Goal: Information Seeking & Learning: Learn about a topic

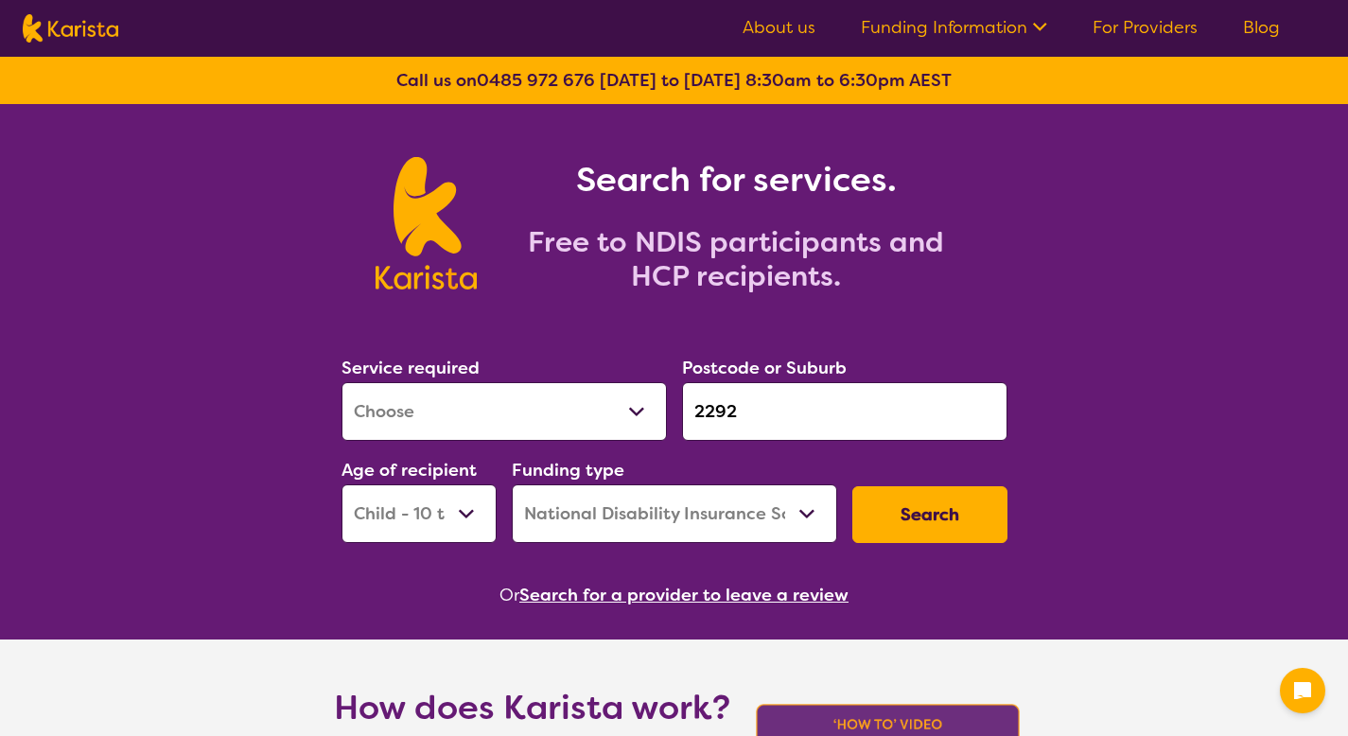
select select "[MEDICAL_DATA]"
select select "CH"
select select "NDIS"
click at [1109, 12] on nav "About us Funding Information NDIS - National Disability Insurance Scheme HCP - …" at bounding box center [674, 28] width 1348 height 57
click at [1110, 22] on link "For Providers" at bounding box center [1144, 27] width 105 height 23
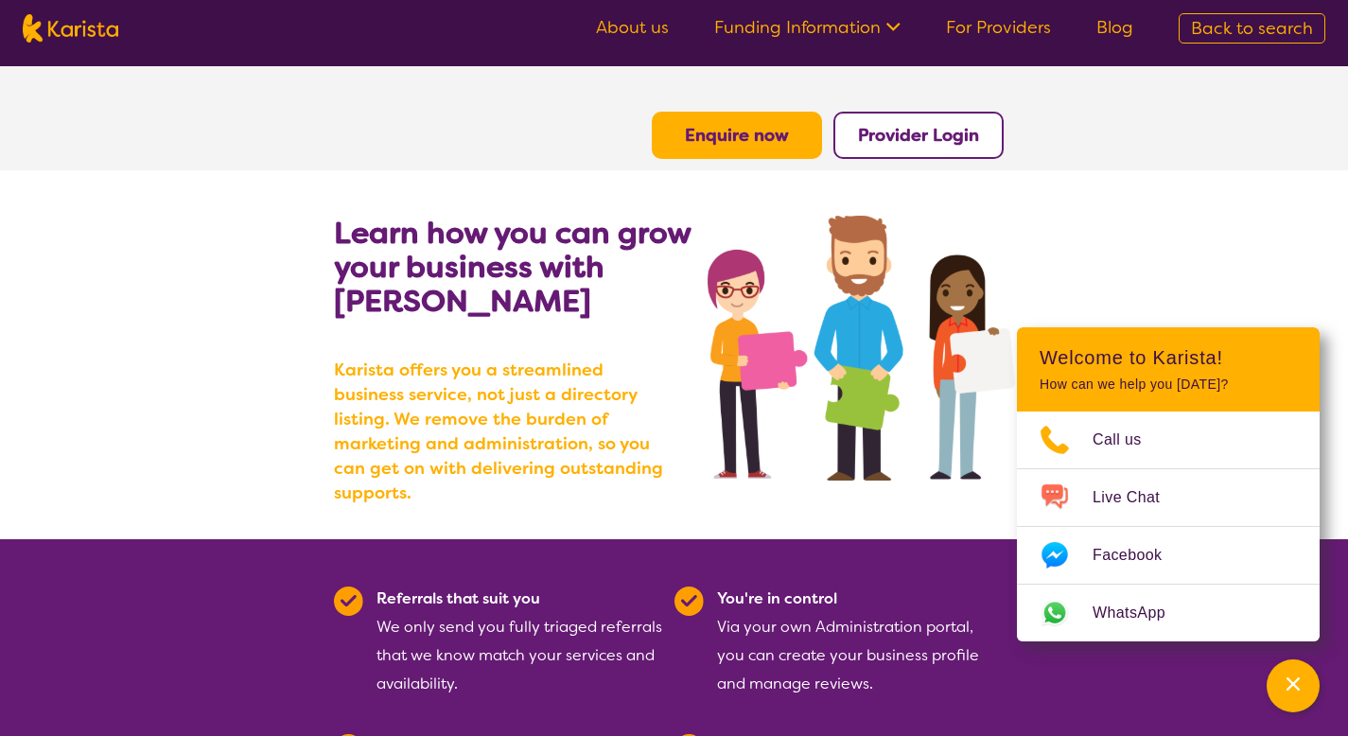
click at [950, 146] on button "Provider Login" at bounding box center [918, 135] width 170 height 47
click at [891, 144] on b "Provider Login" at bounding box center [918, 135] width 121 height 23
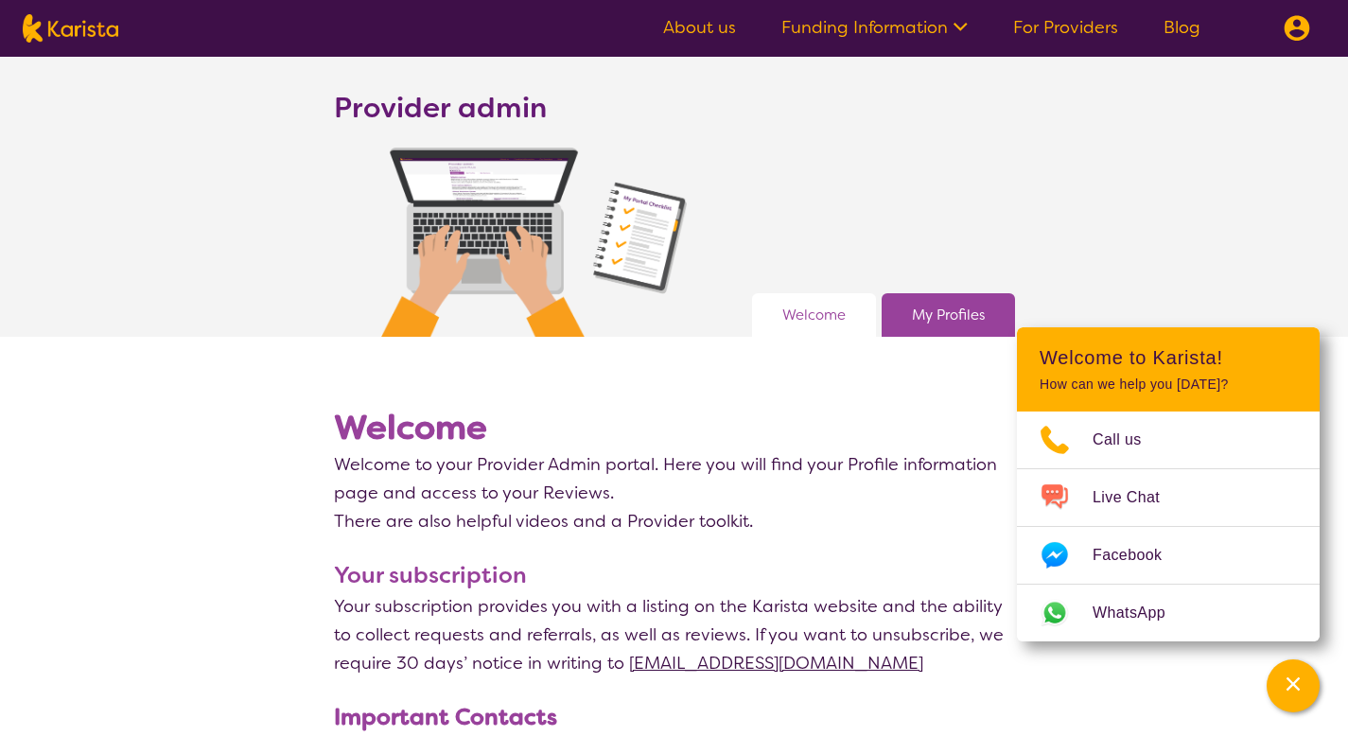
click at [1050, 26] on link "For Providers" at bounding box center [1065, 27] width 105 height 23
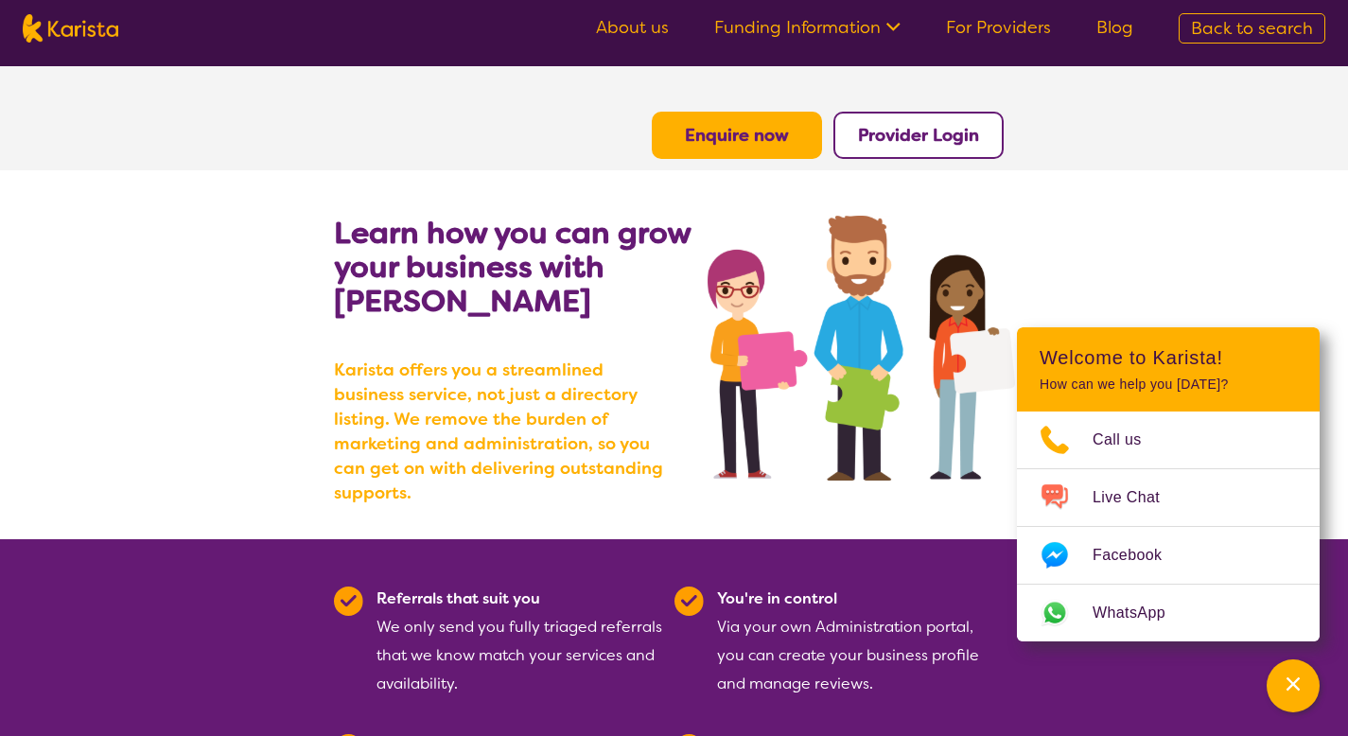
click at [750, 148] on button "Enquire now" at bounding box center [737, 135] width 170 height 47
click at [748, 137] on b "Enquire now" at bounding box center [737, 135] width 104 height 23
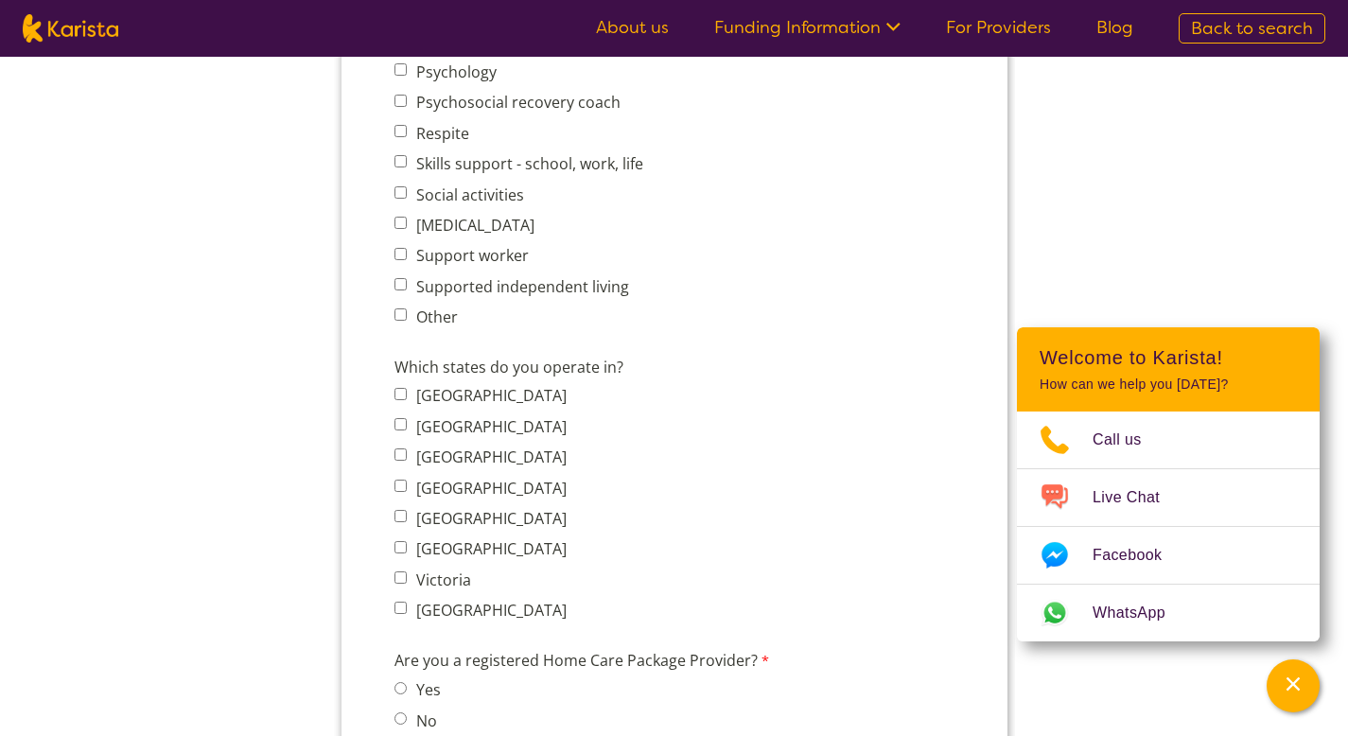
click at [1249, 24] on span "Back to search" at bounding box center [1252, 28] width 122 height 23
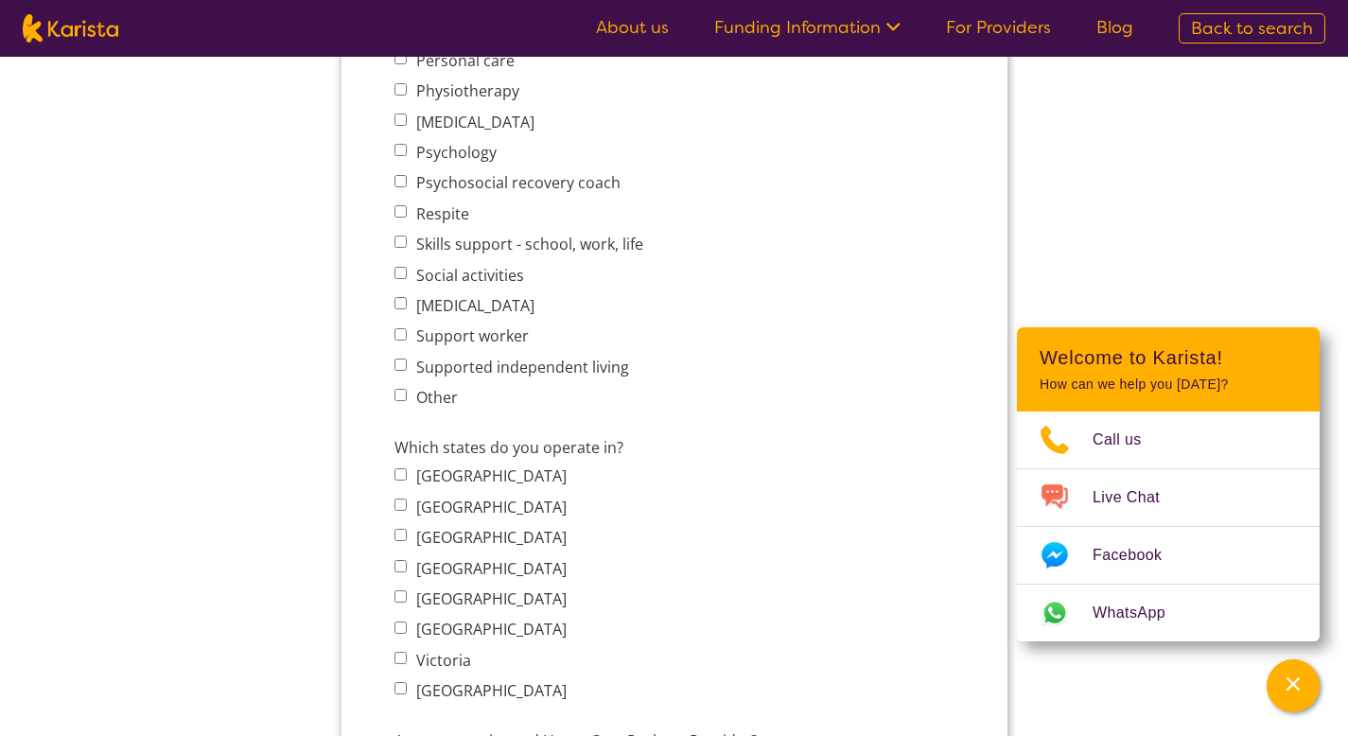
select select "[MEDICAL_DATA]"
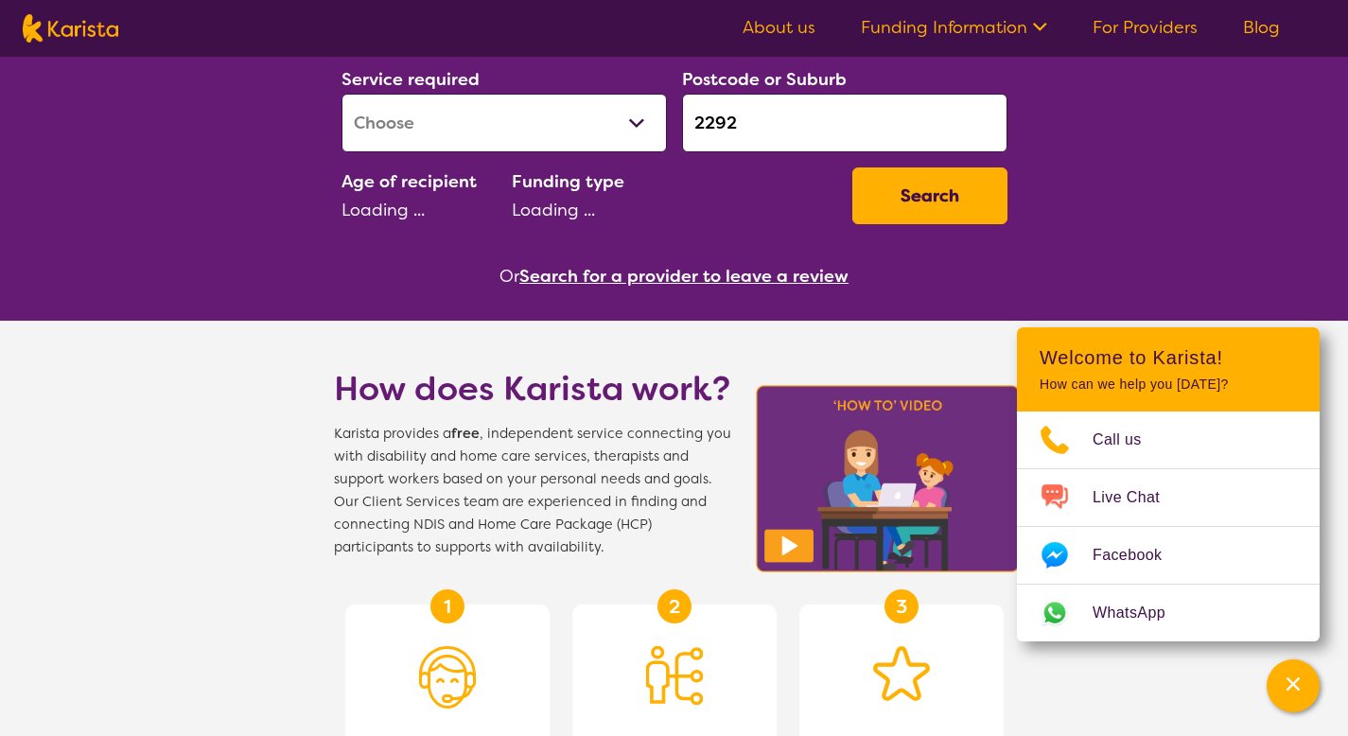
select select "CH"
select select "NDIS"
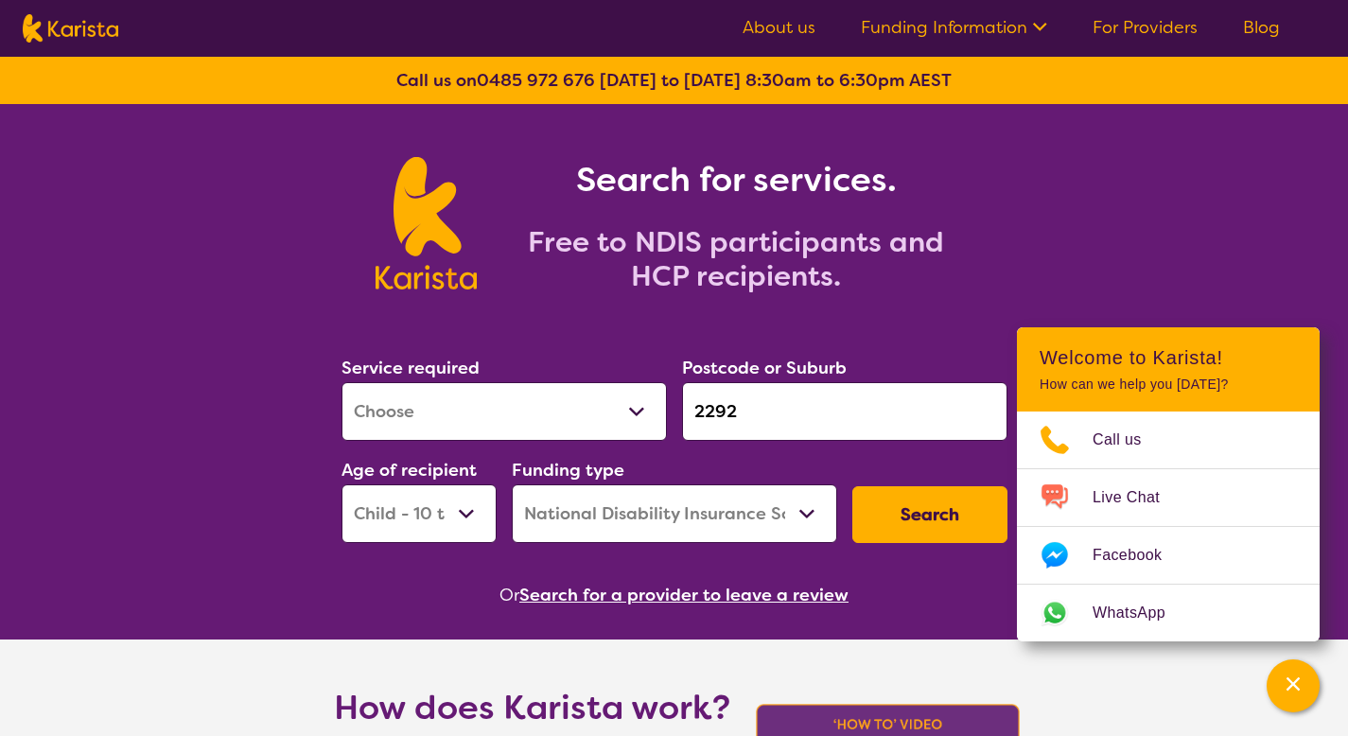
click at [848, 30] on ul "About us Funding Information NDIS - National Disability Insurance Scheme HCP - …" at bounding box center [1011, 28] width 583 height 30
click at [880, 25] on link "Funding Information" at bounding box center [954, 27] width 186 height 23
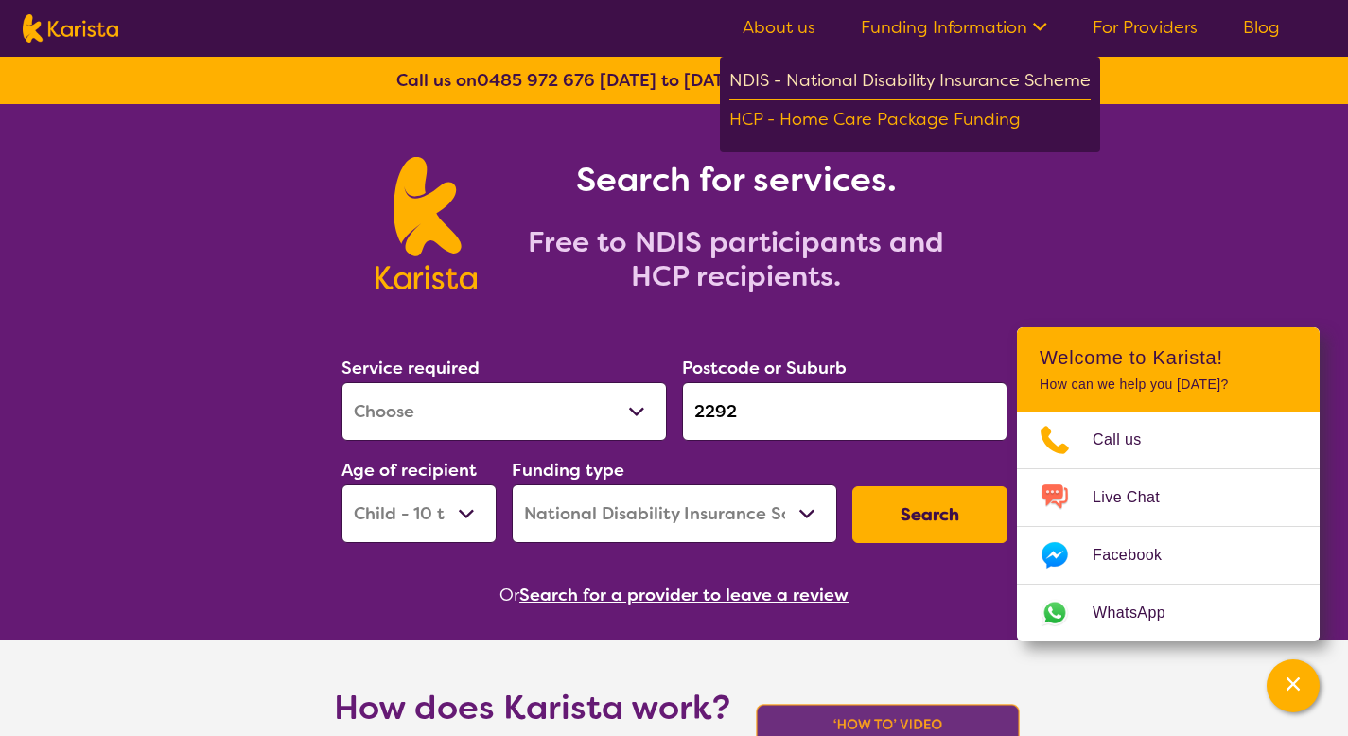
click at [894, 78] on div "NDIS - National Disability Insurance Scheme" at bounding box center [909, 83] width 361 height 34
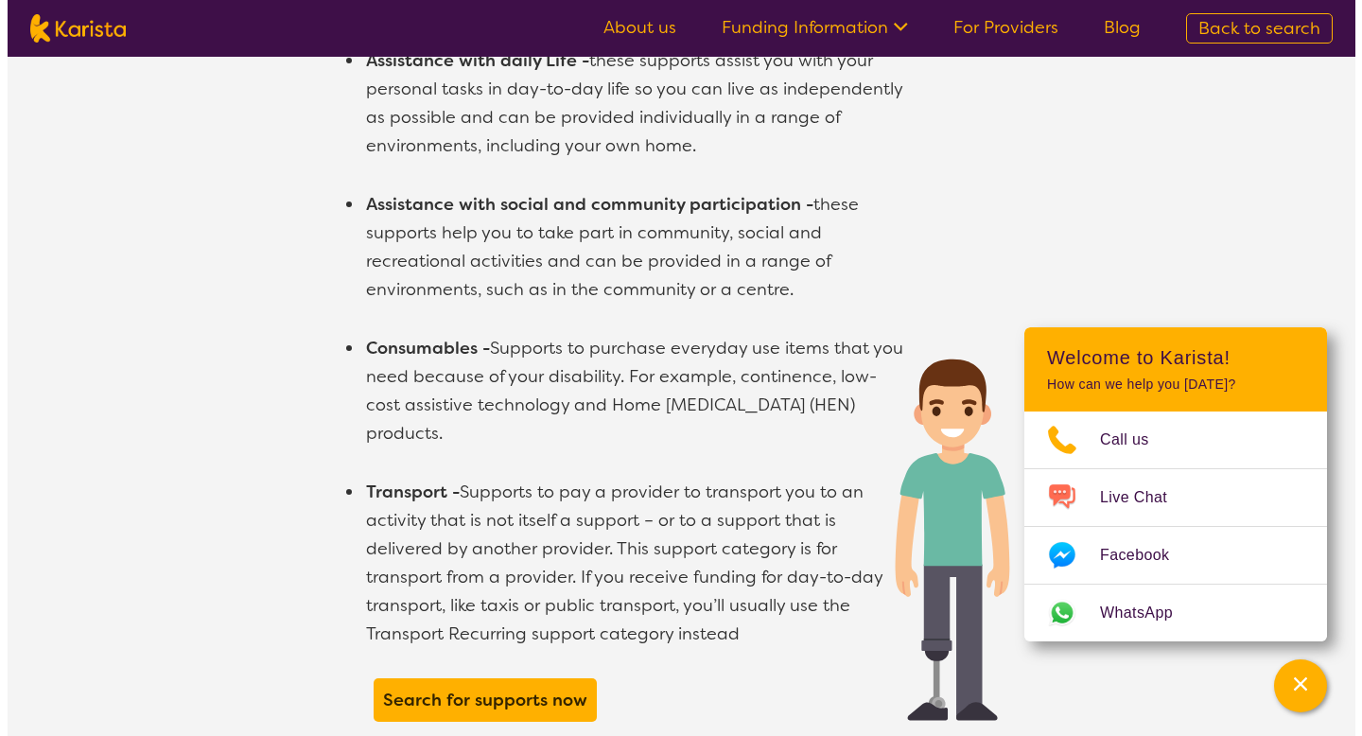
scroll to position [1734, 0]
